Goal: Task Accomplishment & Management: Complete application form

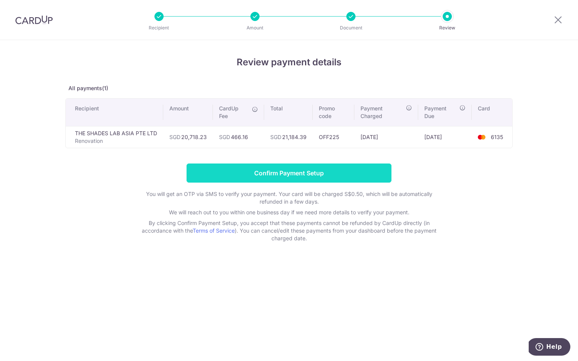
click at [267, 170] on input "Confirm Payment Setup" at bounding box center [289, 173] width 205 height 19
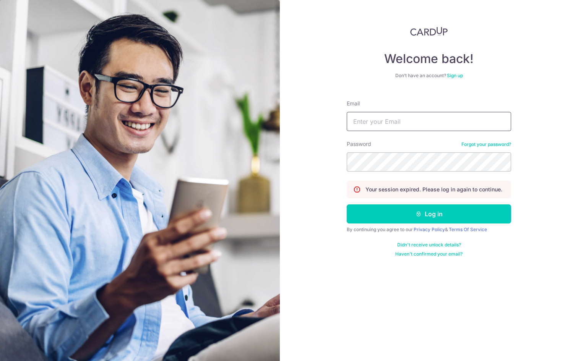
click at [406, 120] on input "Email" at bounding box center [429, 121] width 164 height 19
click at [372, 127] on input "Email" at bounding box center [429, 121] width 164 height 19
